Goal: Task Accomplishment & Management: Manage account settings

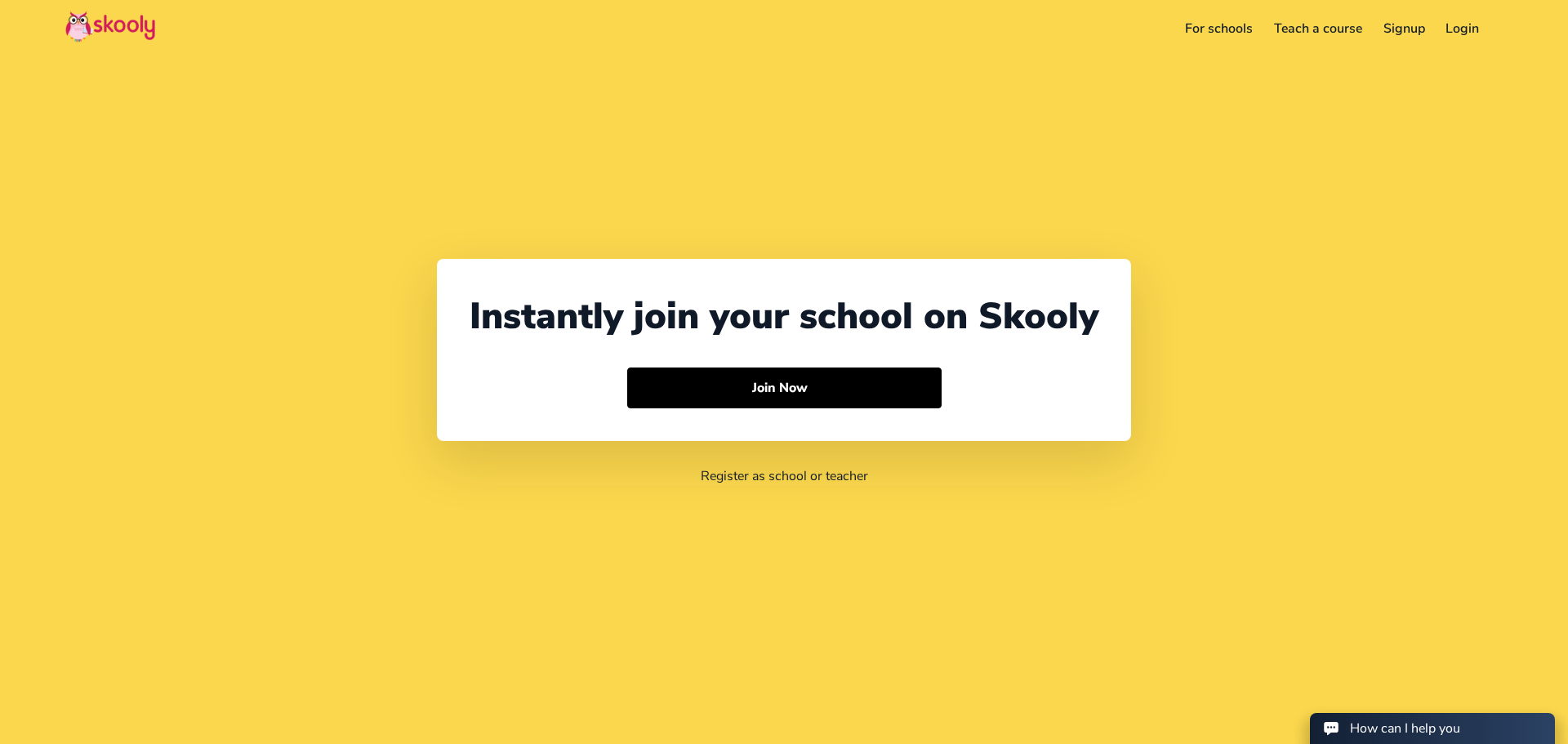
select select "971"
select select "[GEOGRAPHIC_DATA]"
select select "[GEOGRAPHIC_DATA]/[GEOGRAPHIC_DATA]"
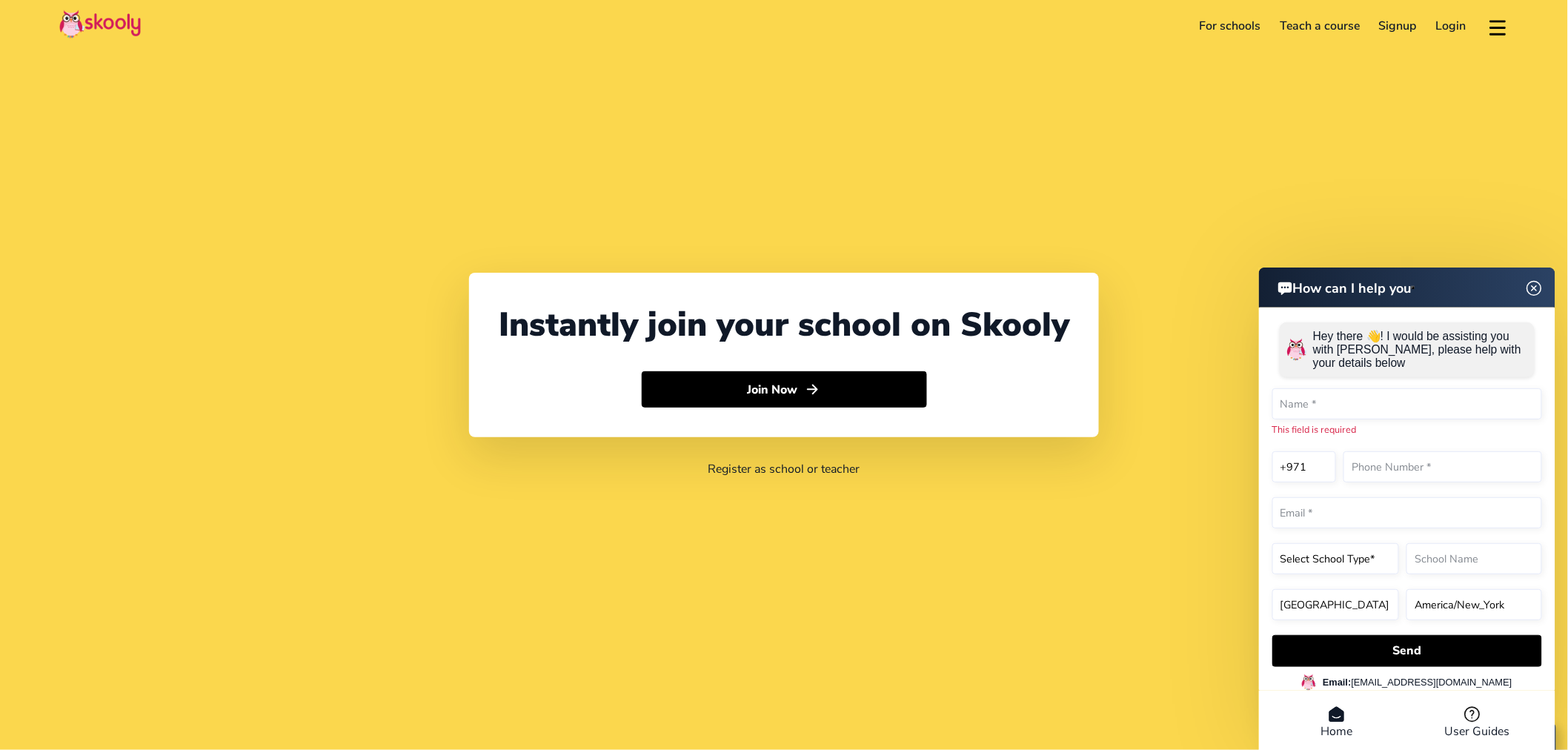
click at [1090, 71] on div "Instantly join your school on Skooly Join Now Register as school or teacher" at bounding box center [784, 375] width 1568 height 750
click at [1422, 27] on link "Login" at bounding box center [1451, 25] width 50 height 24
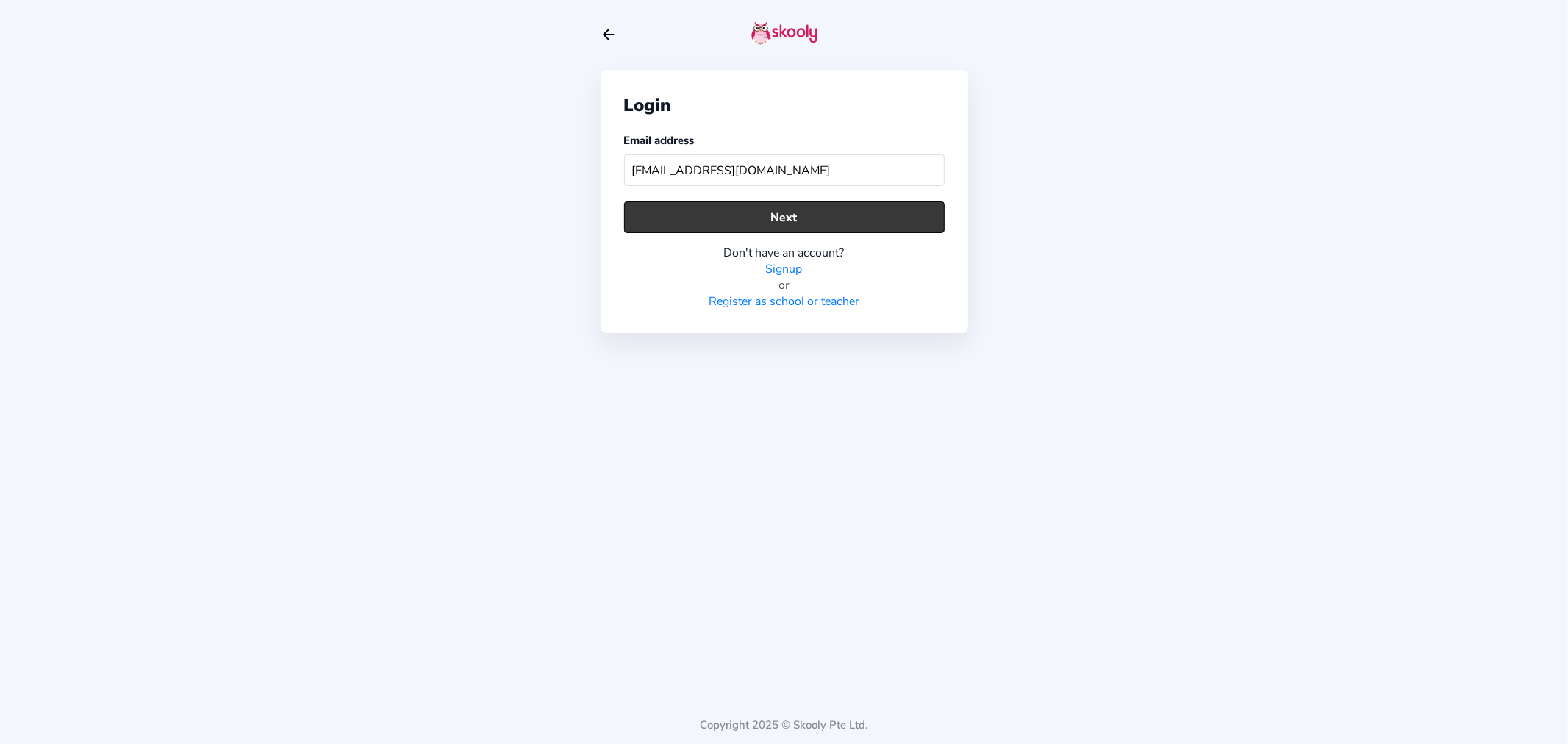
type input "[EMAIL_ADDRESS][DOMAIN_NAME]"
click at [739, 225] on button "Next" at bounding box center [784, 217] width 320 height 32
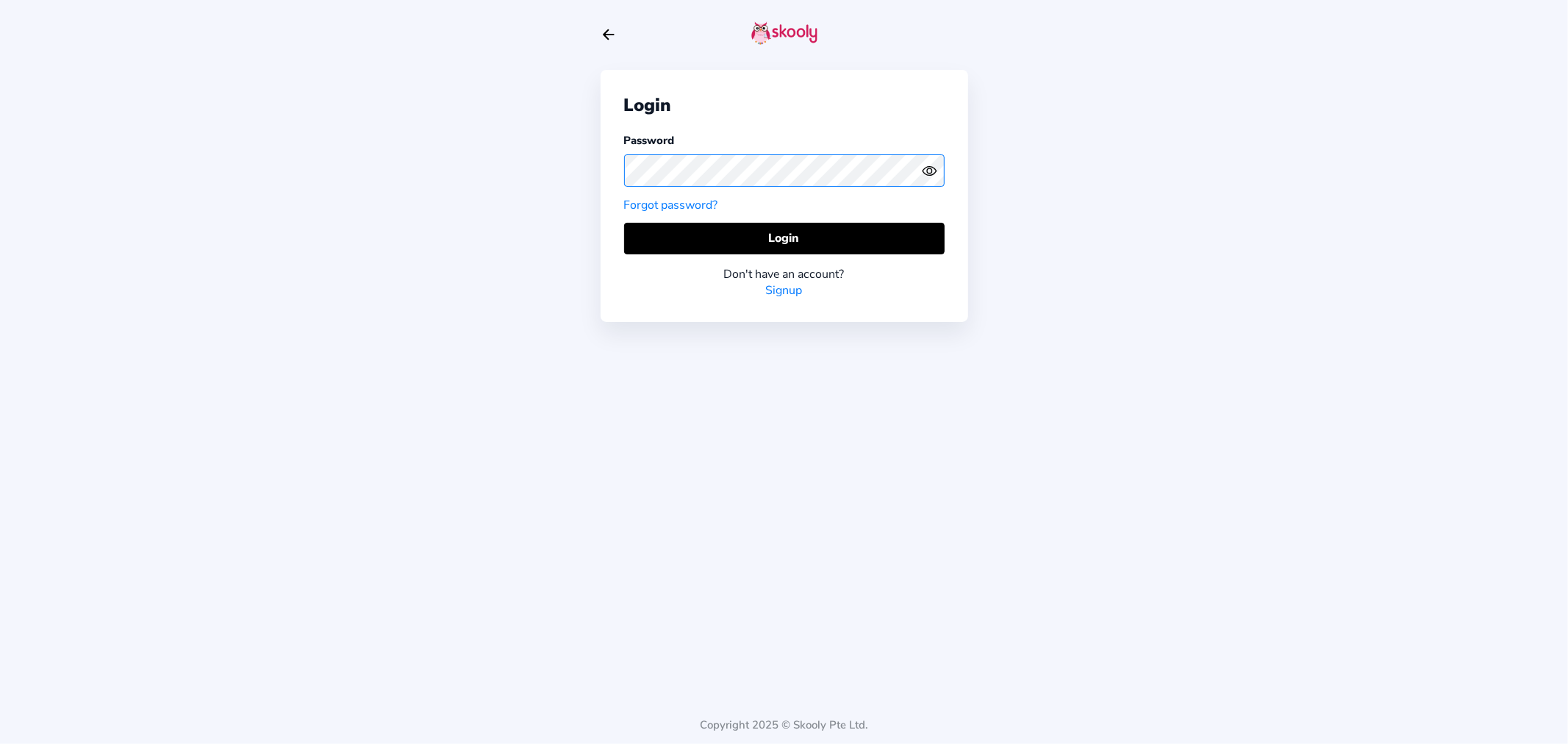
click at [601, 176] on div "Login Password Forgot password? Login Don't have an account? Signup" at bounding box center [784, 196] width 368 height 251
click at [924, 166] on icon "Eye" at bounding box center [929, 171] width 16 height 16
click at [924, 166] on icon "Eye Off" at bounding box center [929, 171] width 16 height 16
click at [891, 245] on button "Login" at bounding box center [784, 238] width 320 height 32
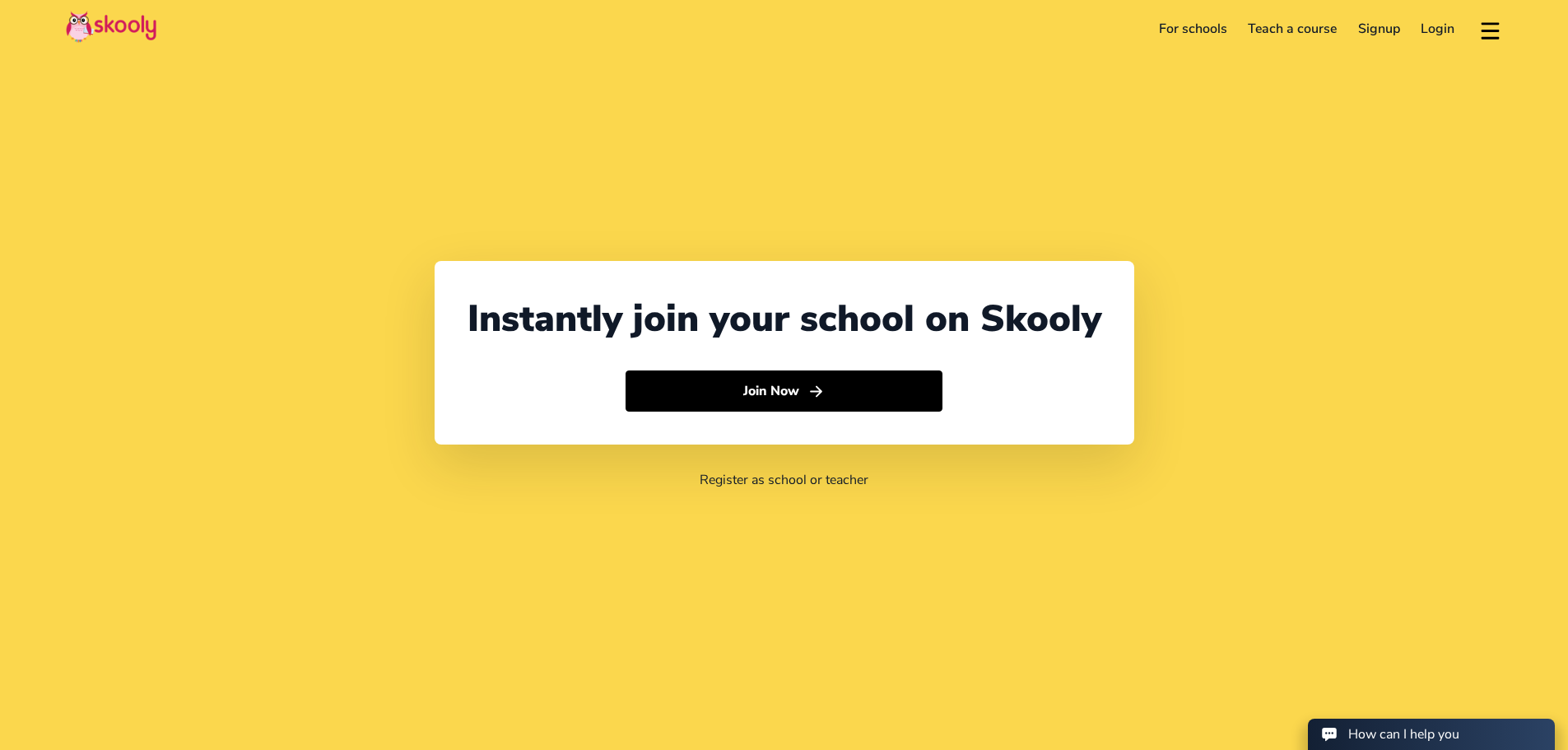
select select "971"
select select "[GEOGRAPHIC_DATA]"
select select "[GEOGRAPHIC_DATA]/[GEOGRAPHIC_DATA]"
click at [1431, 30] on link "Login" at bounding box center [1438, 28] width 55 height 26
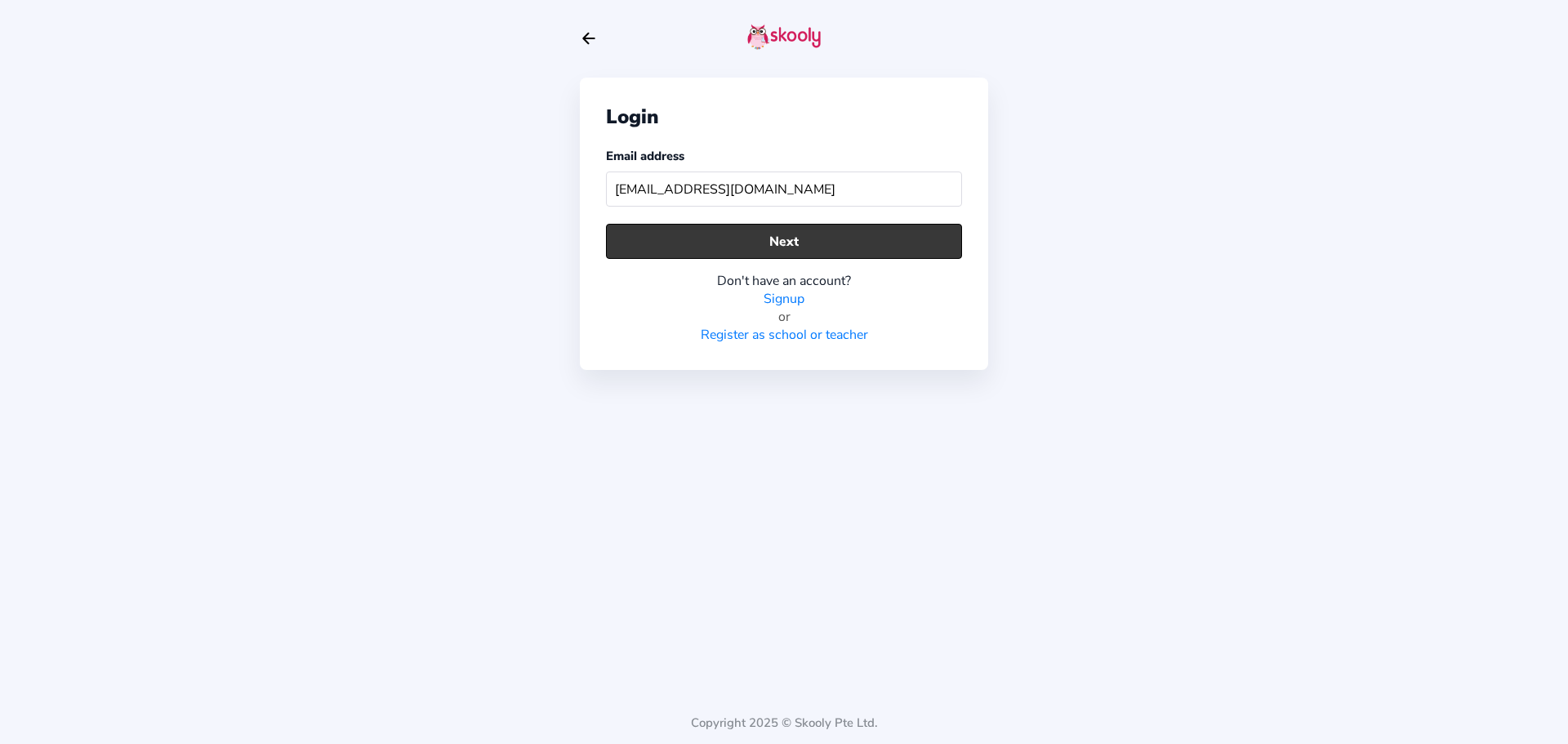
type input "[EMAIL_ADDRESS][DOMAIN_NAME]"
click at [708, 247] on button "Next" at bounding box center [784, 241] width 356 height 36
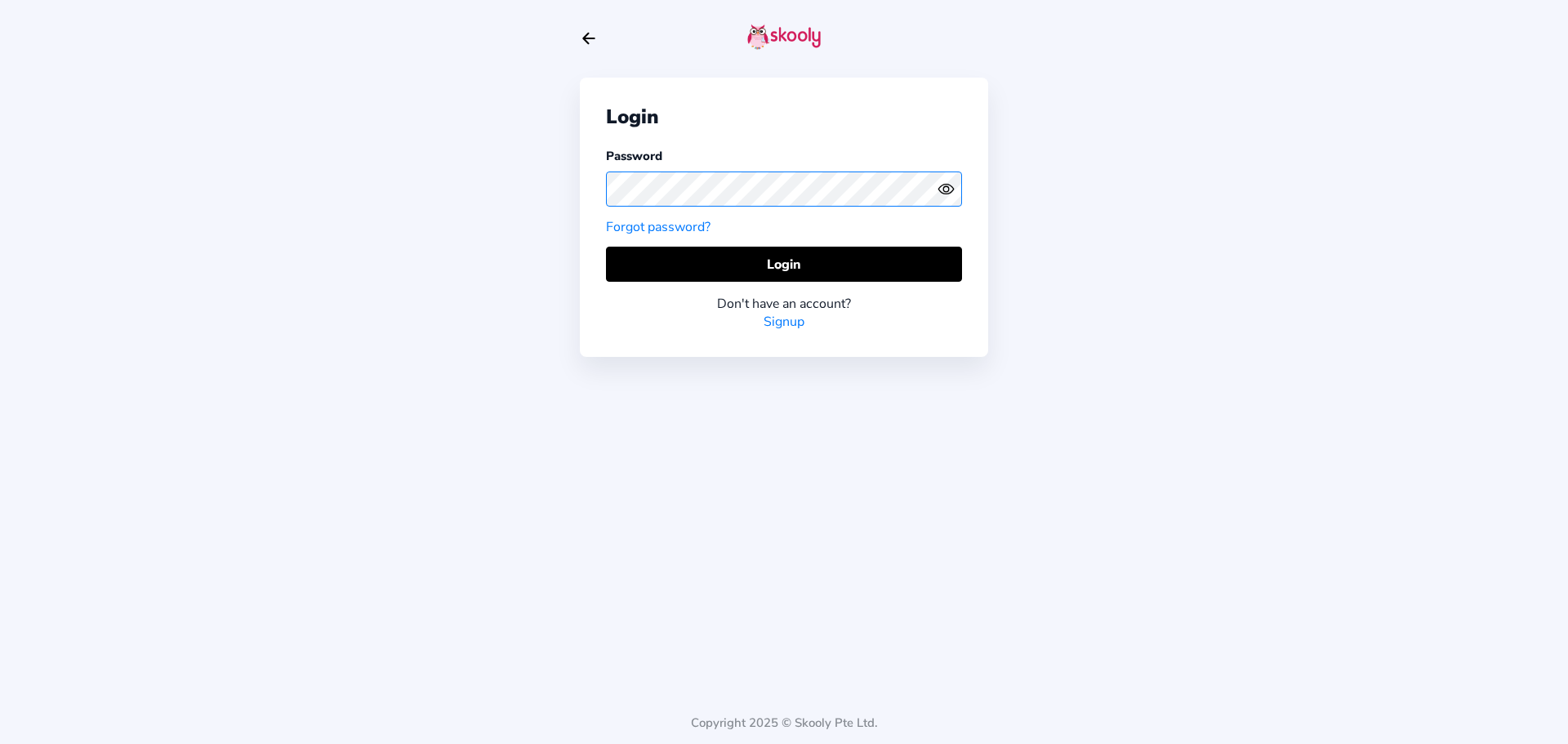
click at [605, 192] on div "Login Password Forgot password? Login Don't have an account? Signup" at bounding box center [784, 217] width 409 height 279
click at [940, 189] on icon "Eye" at bounding box center [946, 189] width 17 height 17
click at [940, 189] on icon "Eye Off" at bounding box center [946, 189] width 17 height 17
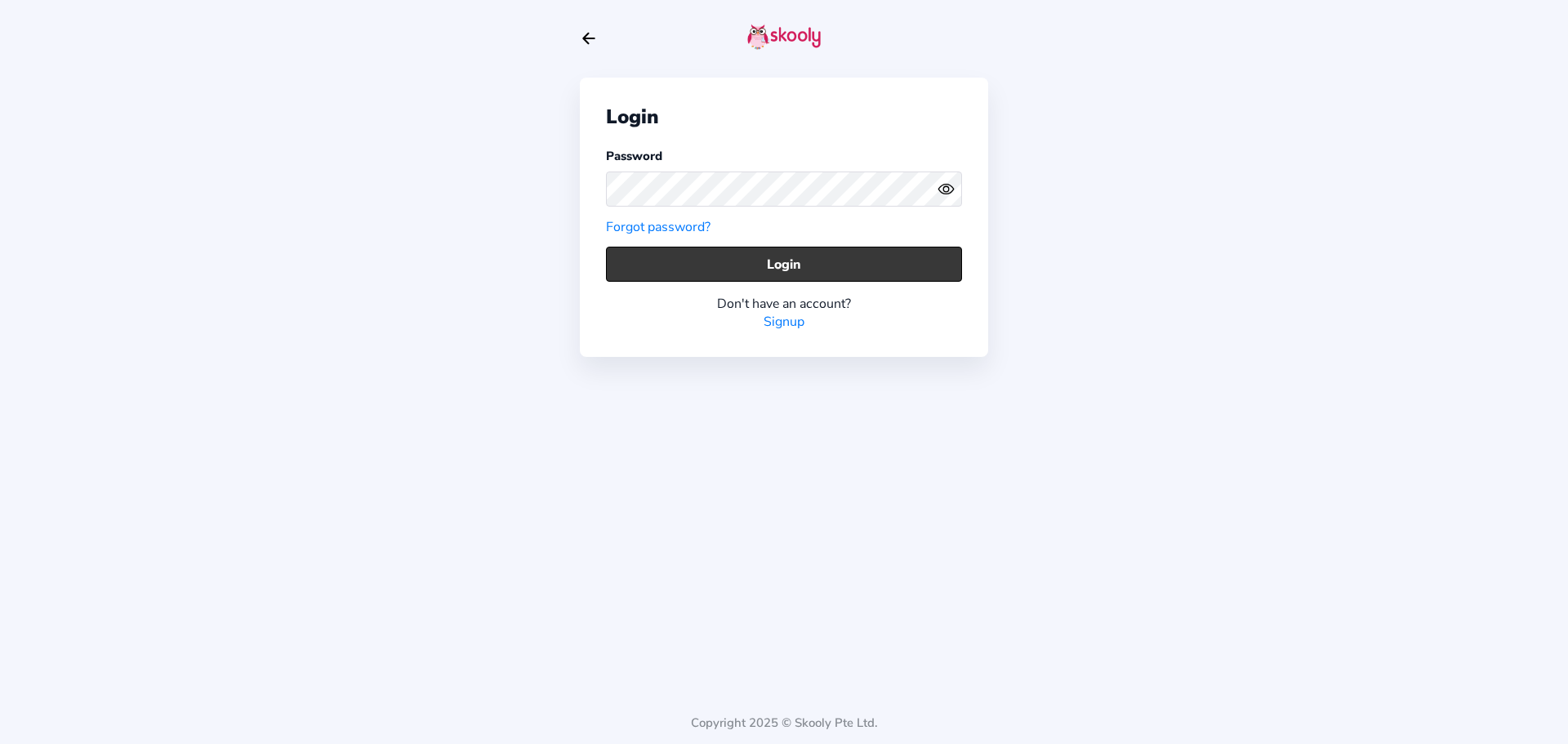
click at [859, 273] on button "Login" at bounding box center [784, 264] width 356 height 36
